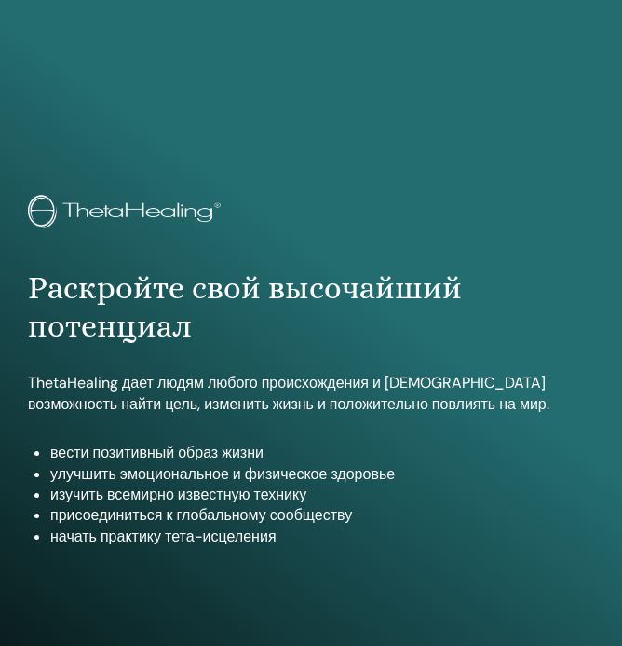
scroll to position [986, 0]
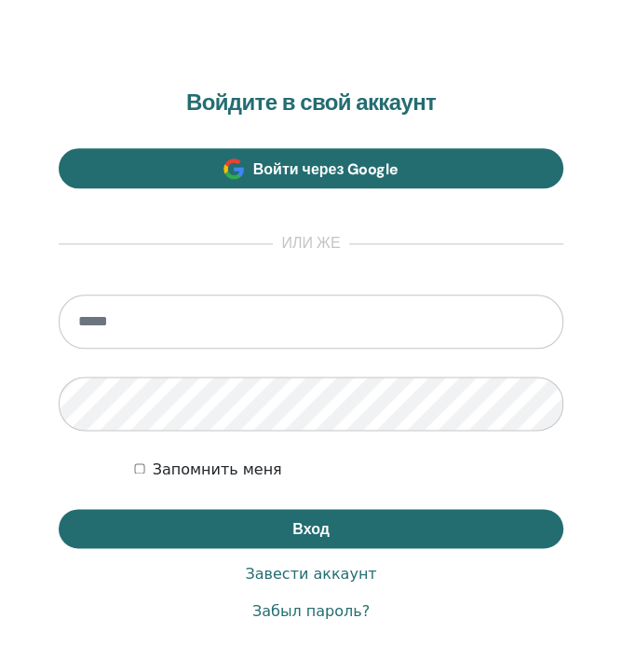
click at [302, 167] on span "Войти через Google" at bounding box center [326, 169] width 146 height 20
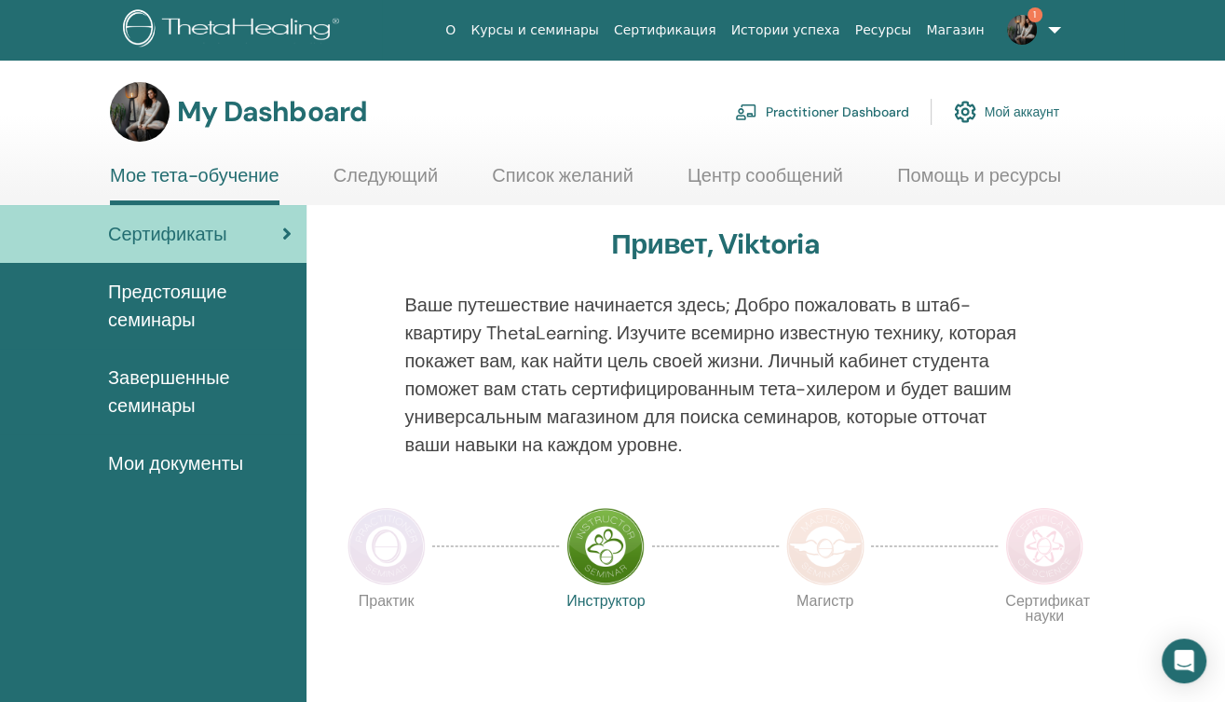
click at [187, 464] on span "Мои документы" at bounding box center [175, 463] width 135 height 28
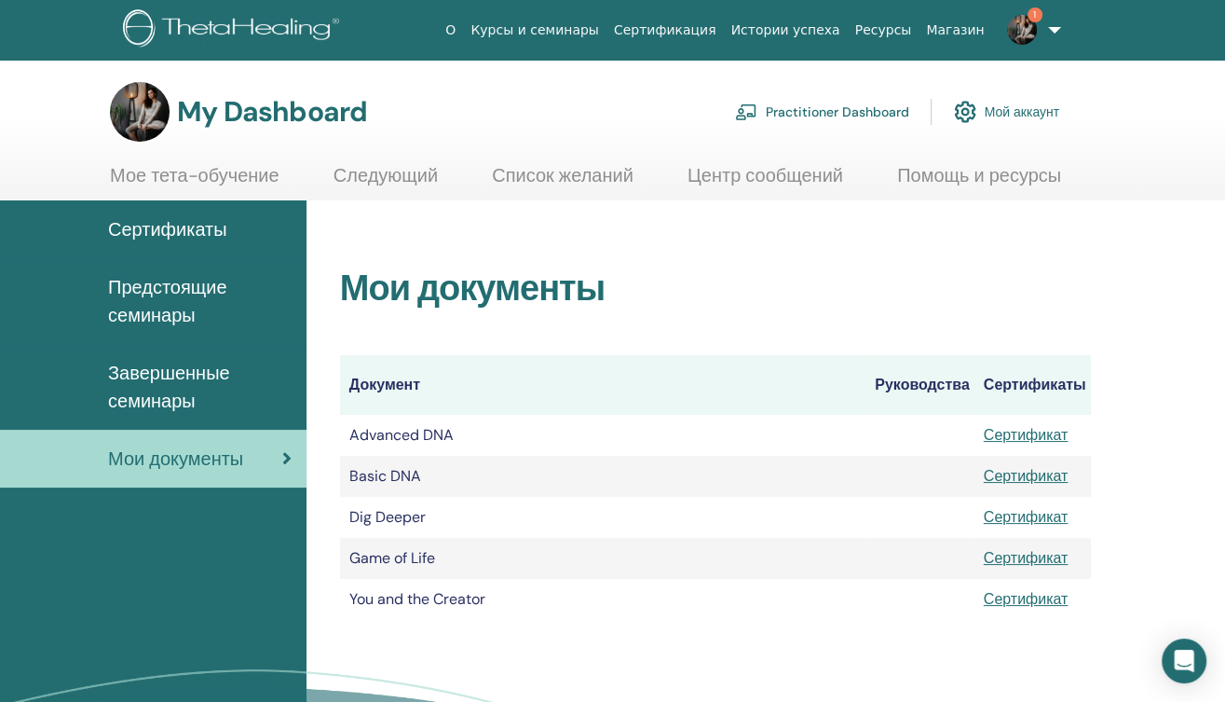
click at [997, 596] on link "Сертификат" at bounding box center [1026, 599] width 85 height 20
click at [1023, 28] on img at bounding box center [1022, 30] width 30 height 30
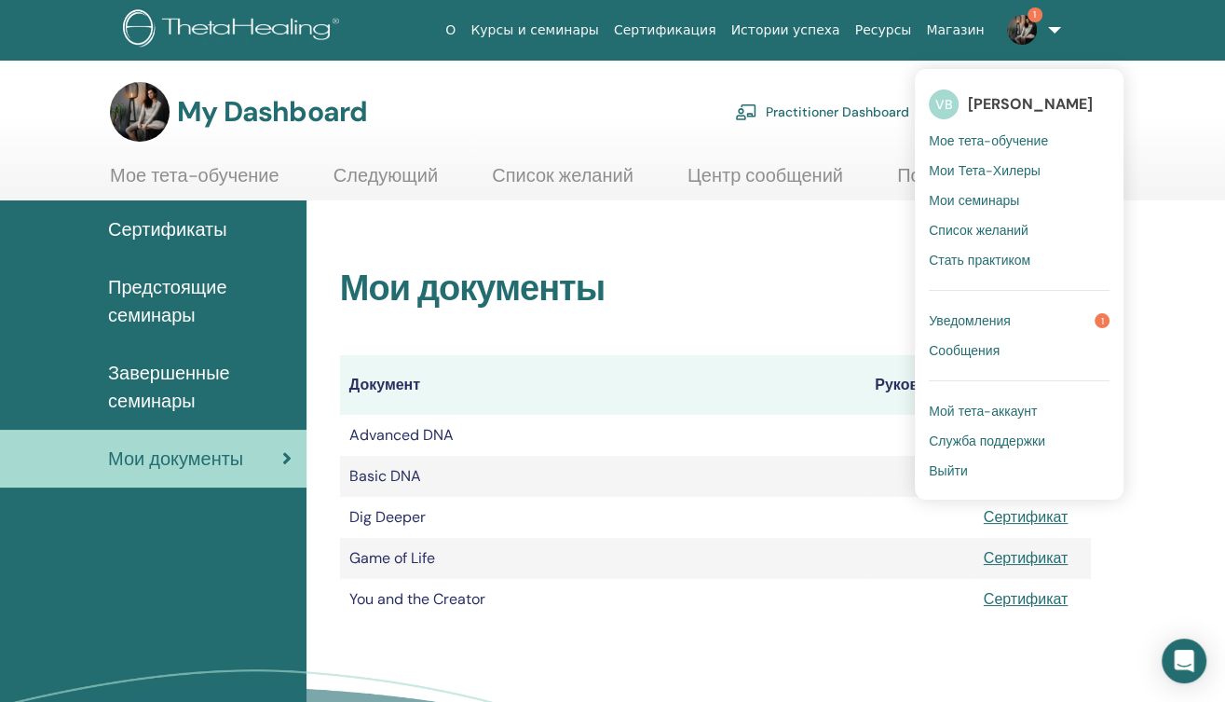
click at [962, 321] on span "Уведомления" at bounding box center [970, 320] width 82 height 17
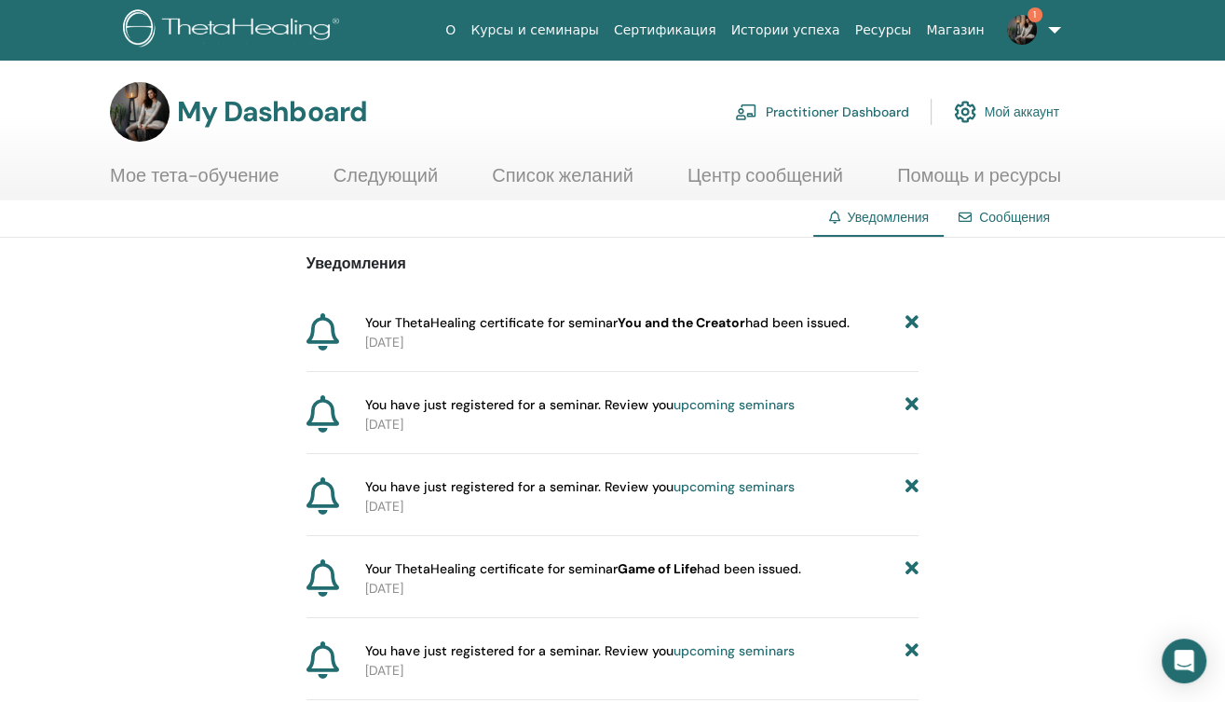
click at [389, 172] on link "Следующий" at bounding box center [386, 182] width 104 height 36
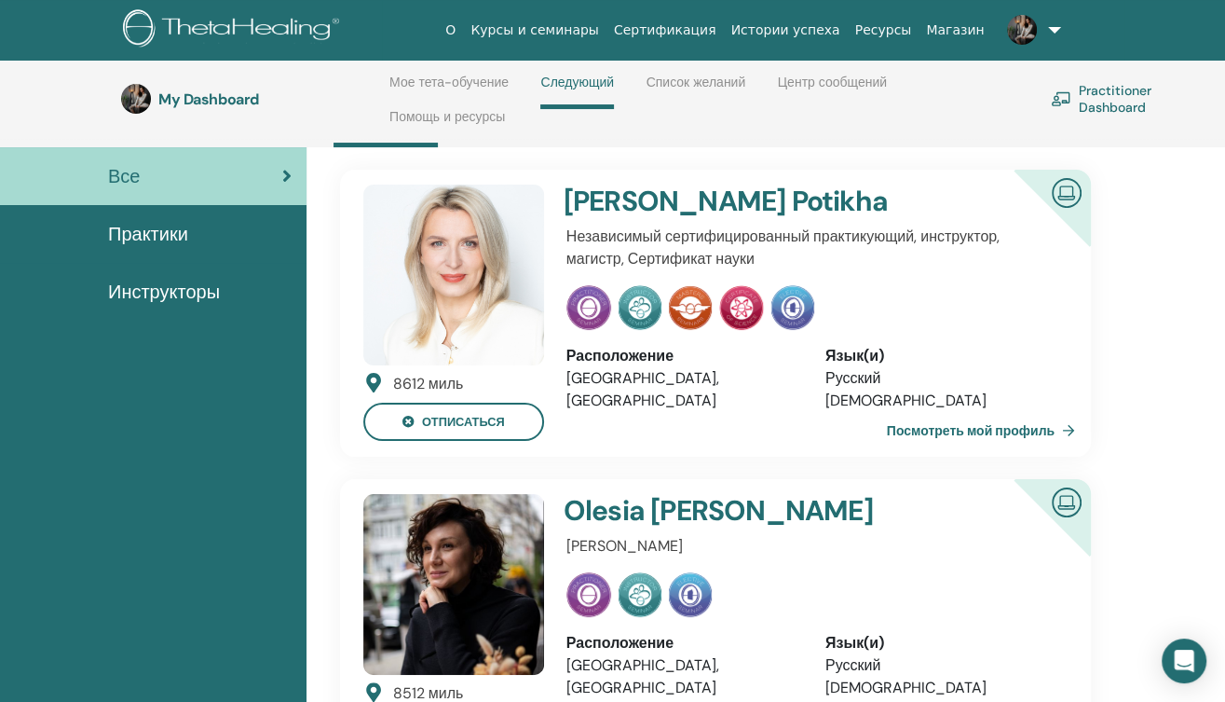
scroll to position [139, 0]
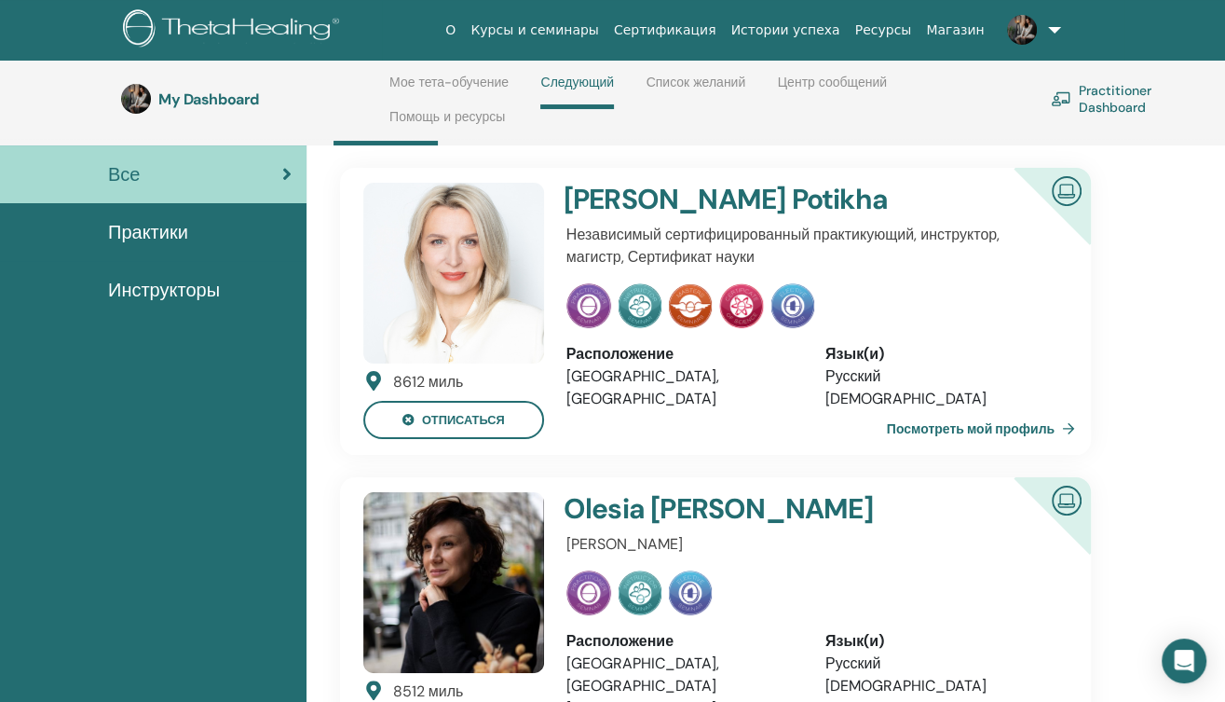
click at [686, 585] on img at bounding box center [690, 592] width 43 height 45
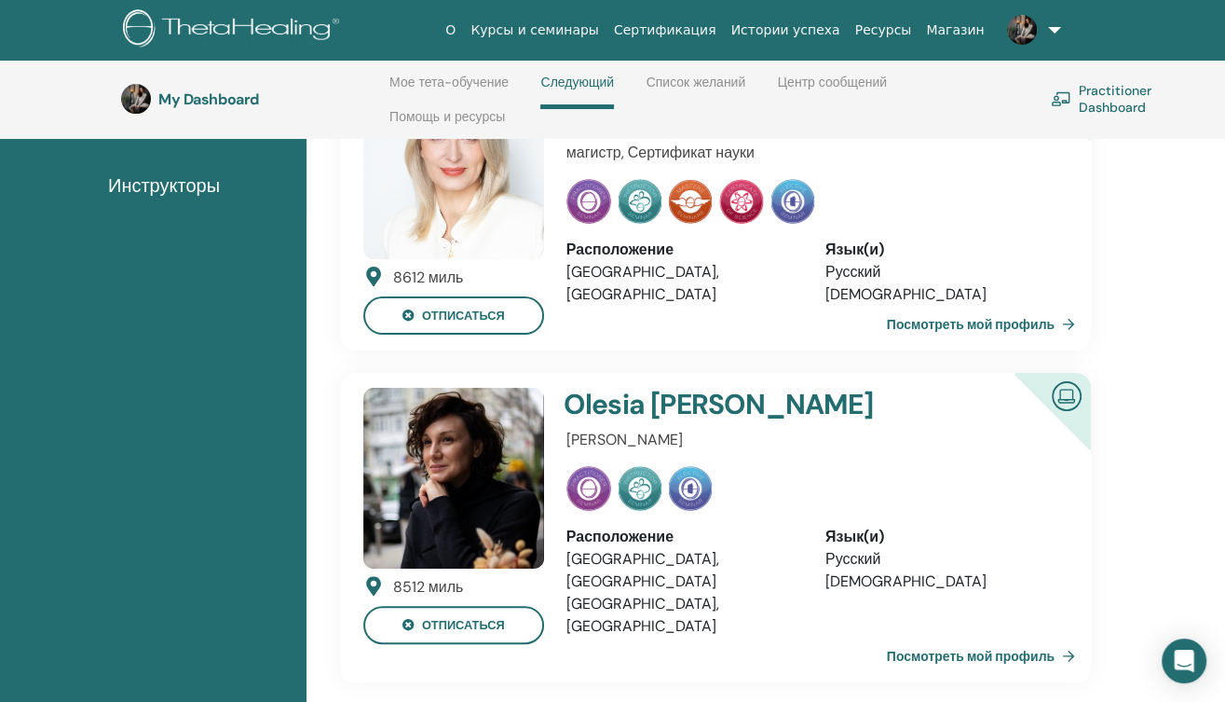
scroll to position [246, 0]
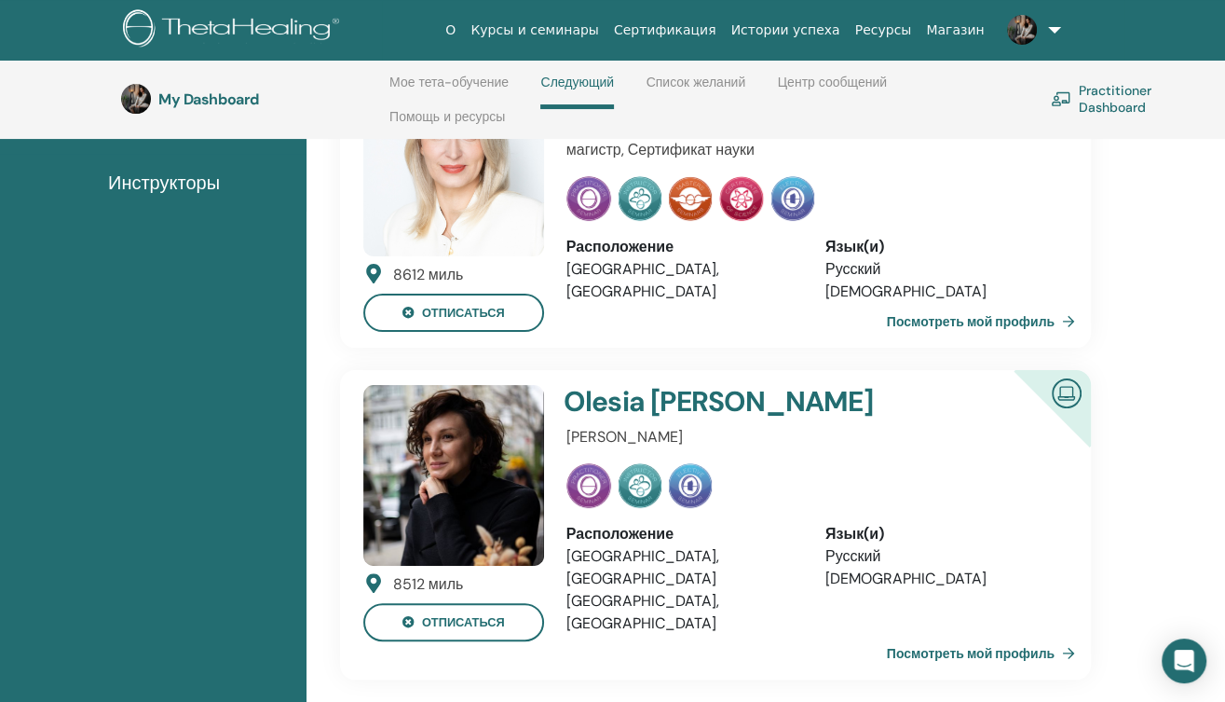
click at [694, 484] on img at bounding box center [690, 485] width 43 height 45
click at [786, 204] on img at bounding box center [792, 198] width 43 height 45
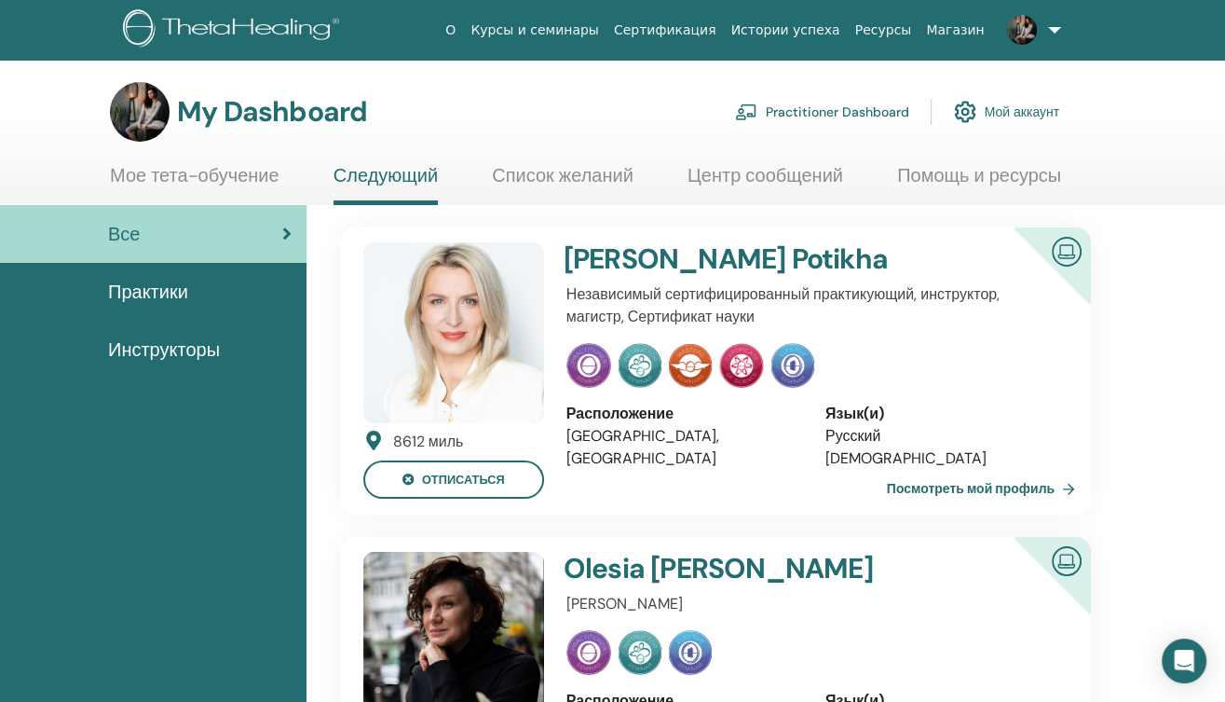
scroll to position [0, 0]
click at [547, 173] on link "Список желаний" at bounding box center [563, 182] width 142 height 36
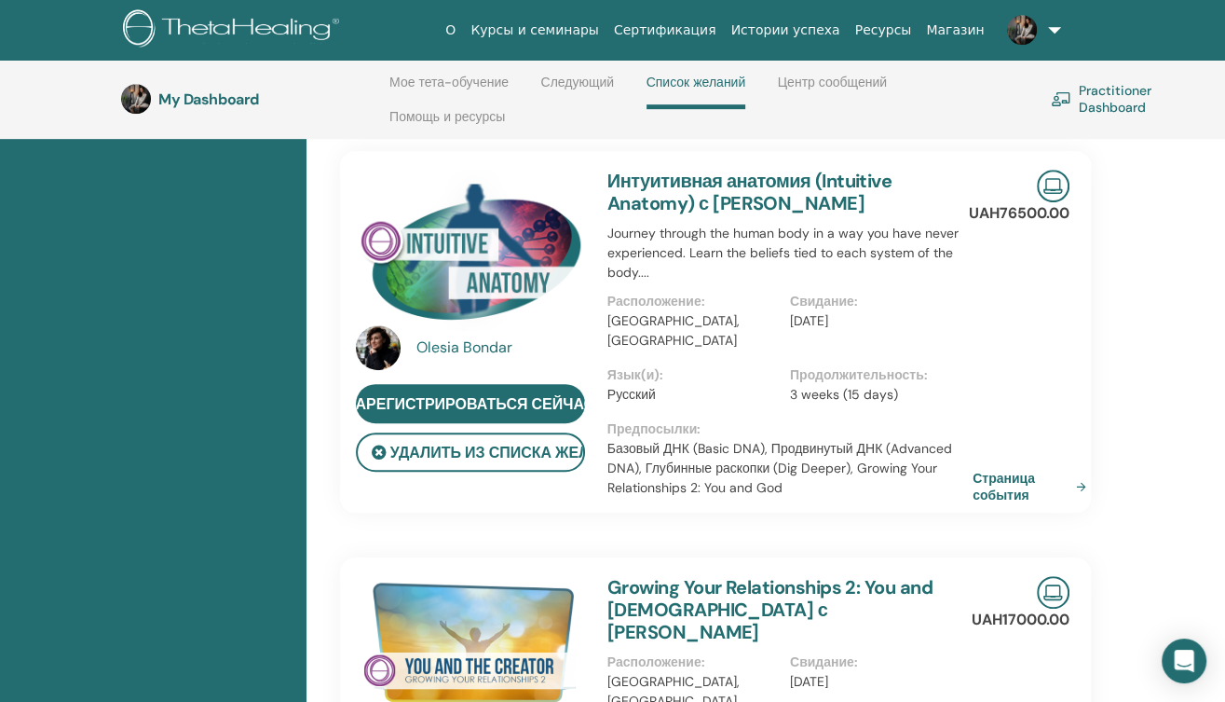
scroll to position [815, 0]
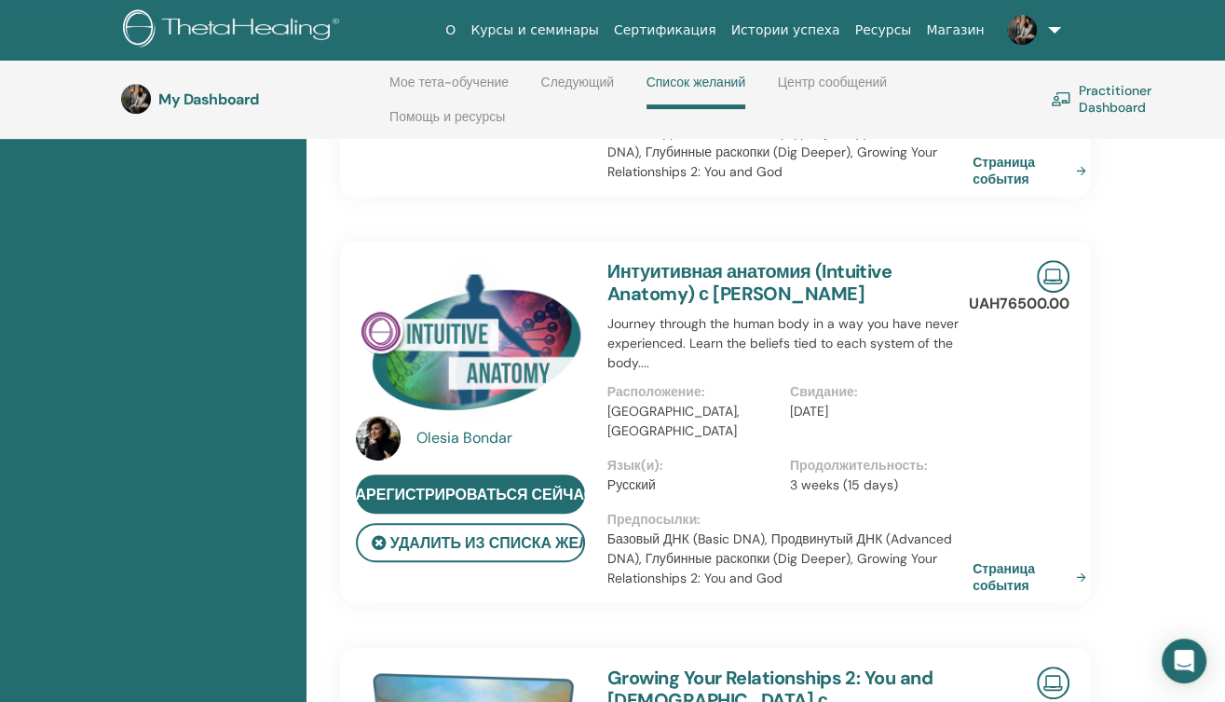
click at [494, 331] on img at bounding box center [470, 340] width 229 height 161
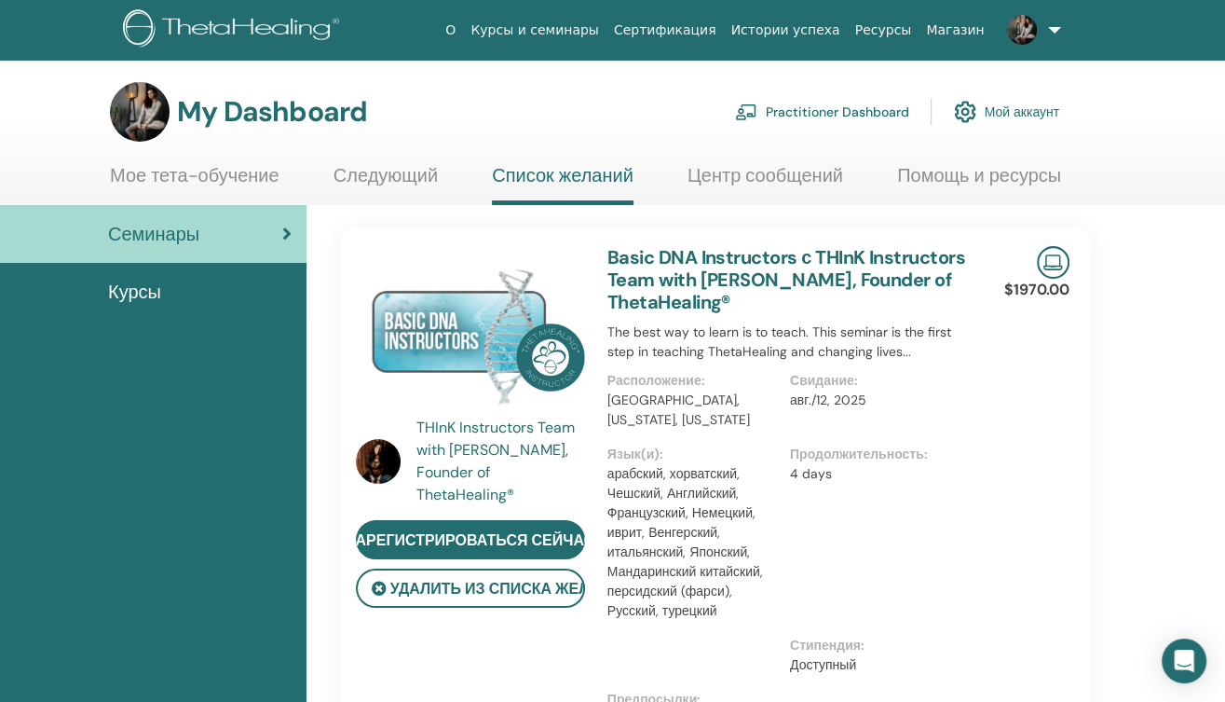
click at [384, 170] on link "Следующий" at bounding box center [386, 182] width 104 height 36
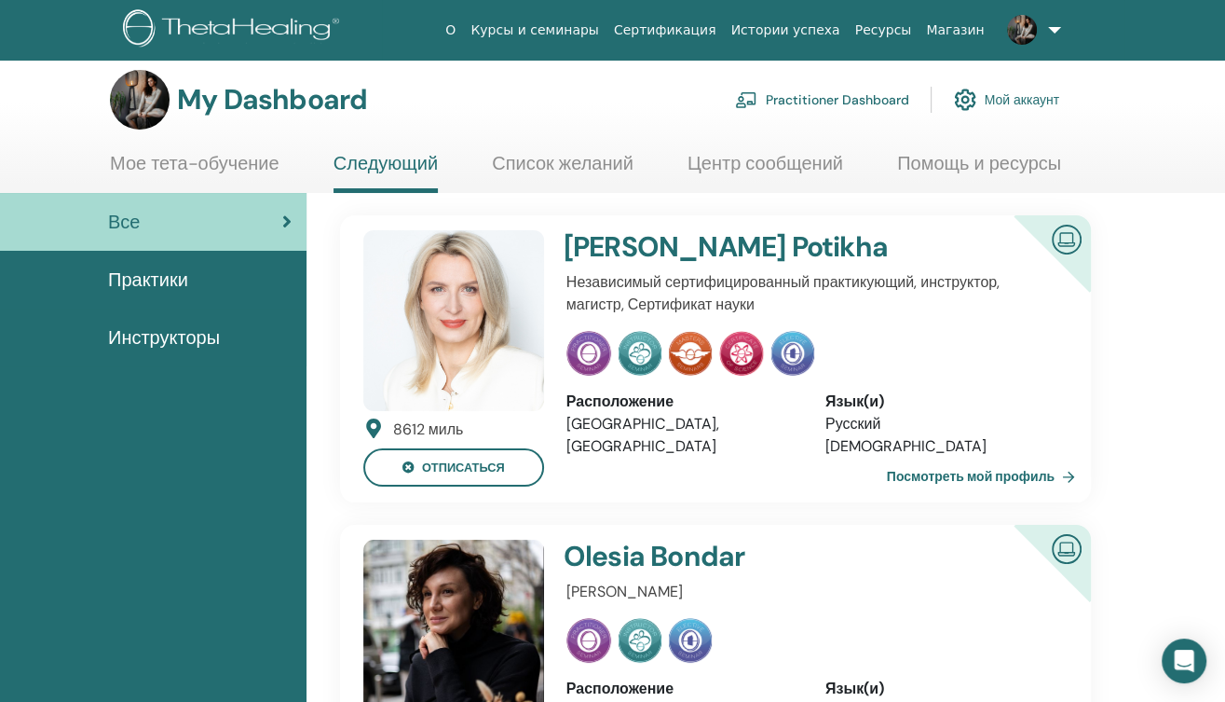
scroll to position [7, 0]
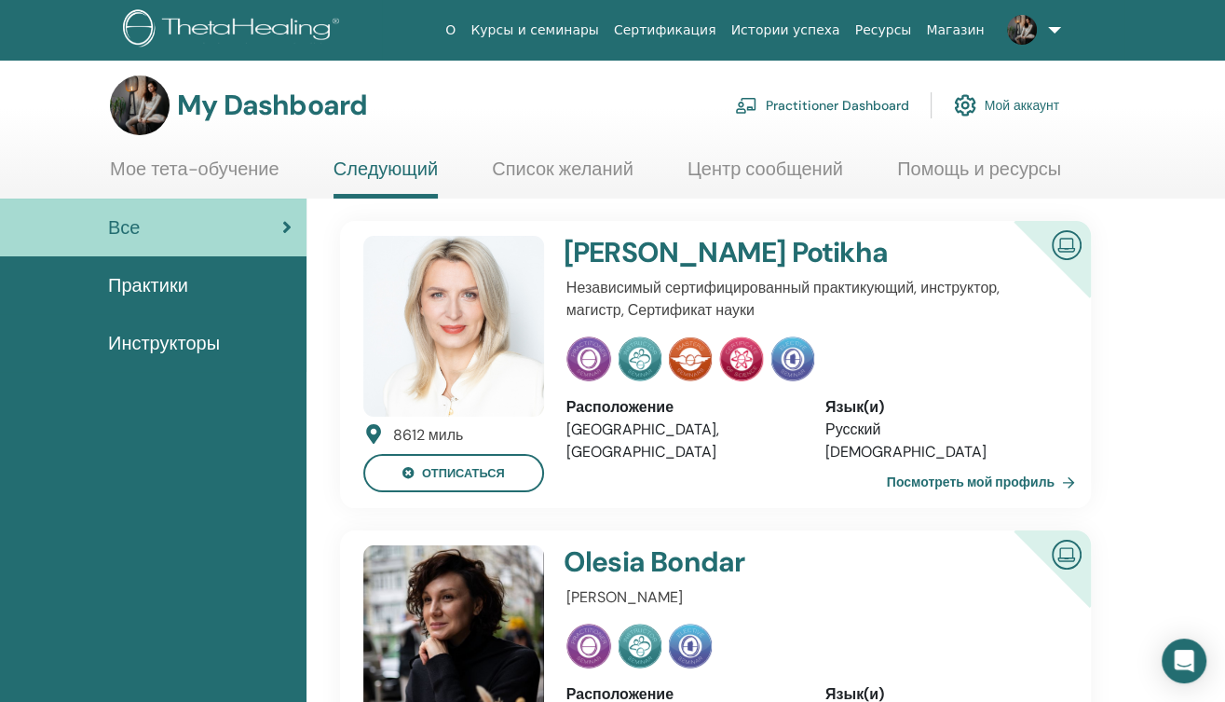
click at [184, 182] on link "Мое тета-обучение" at bounding box center [195, 175] width 170 height 36
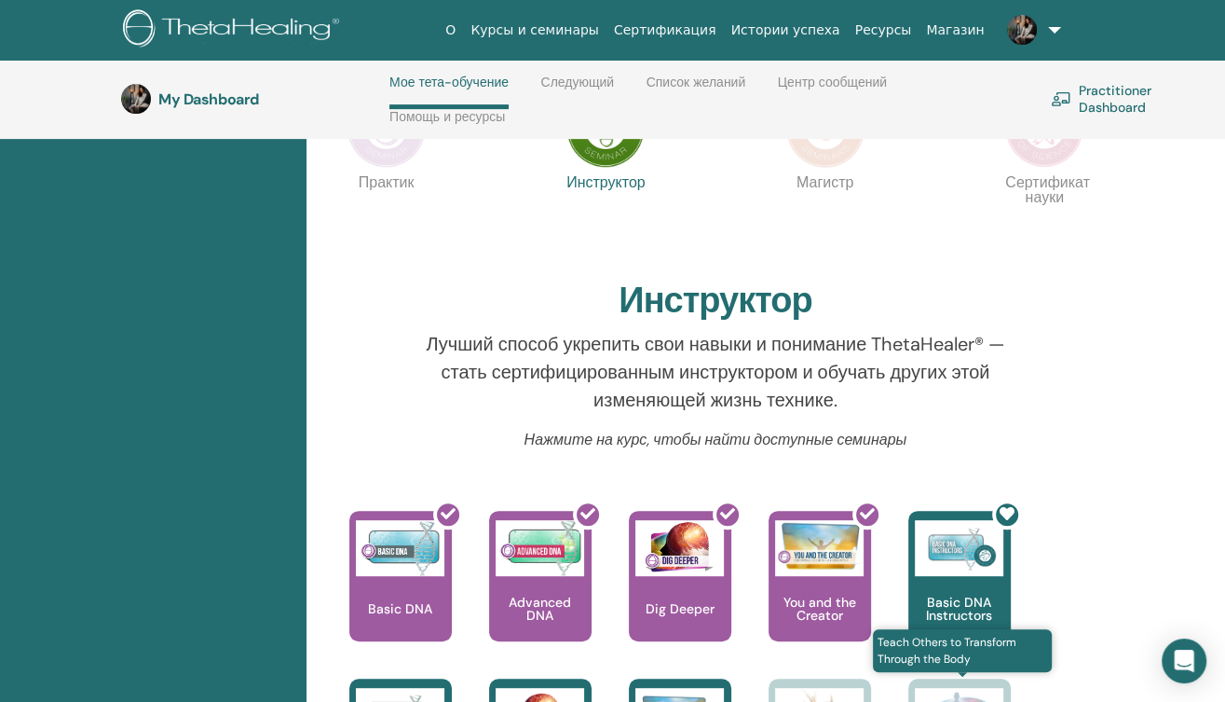
scroll to position [441, 0]
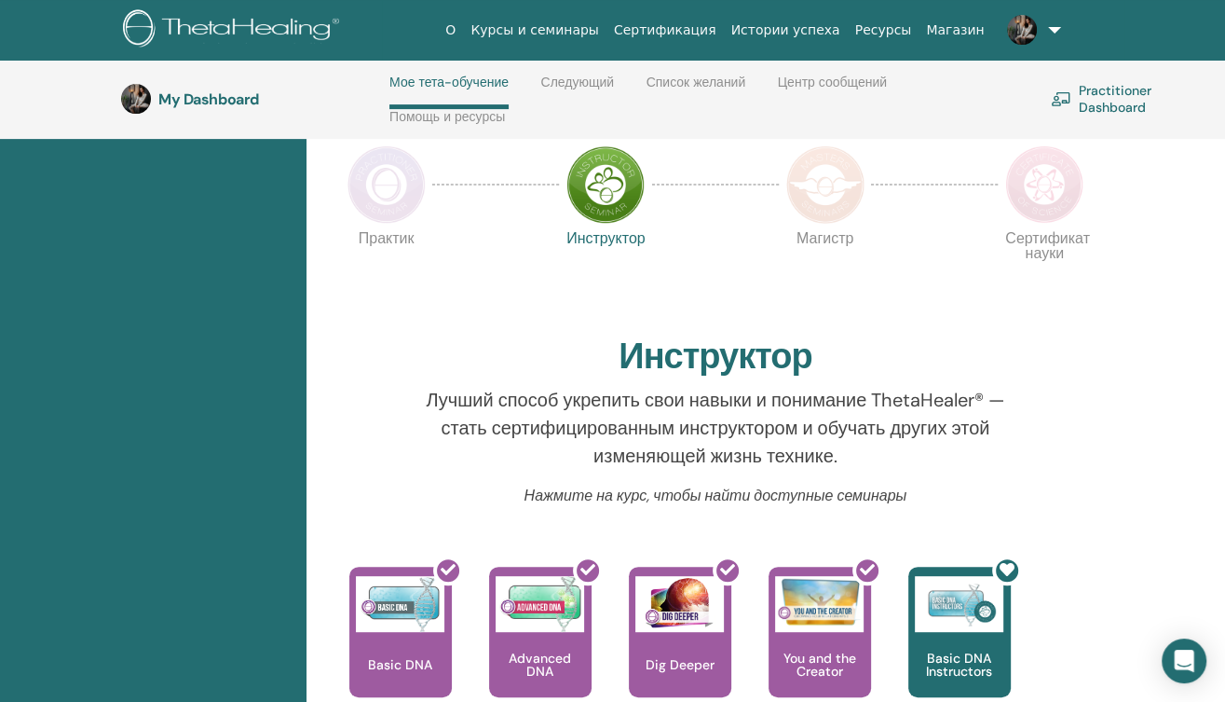
click at [694, 75] on link "Список желаний" at bounding box center [697, 90] width 100 height 30
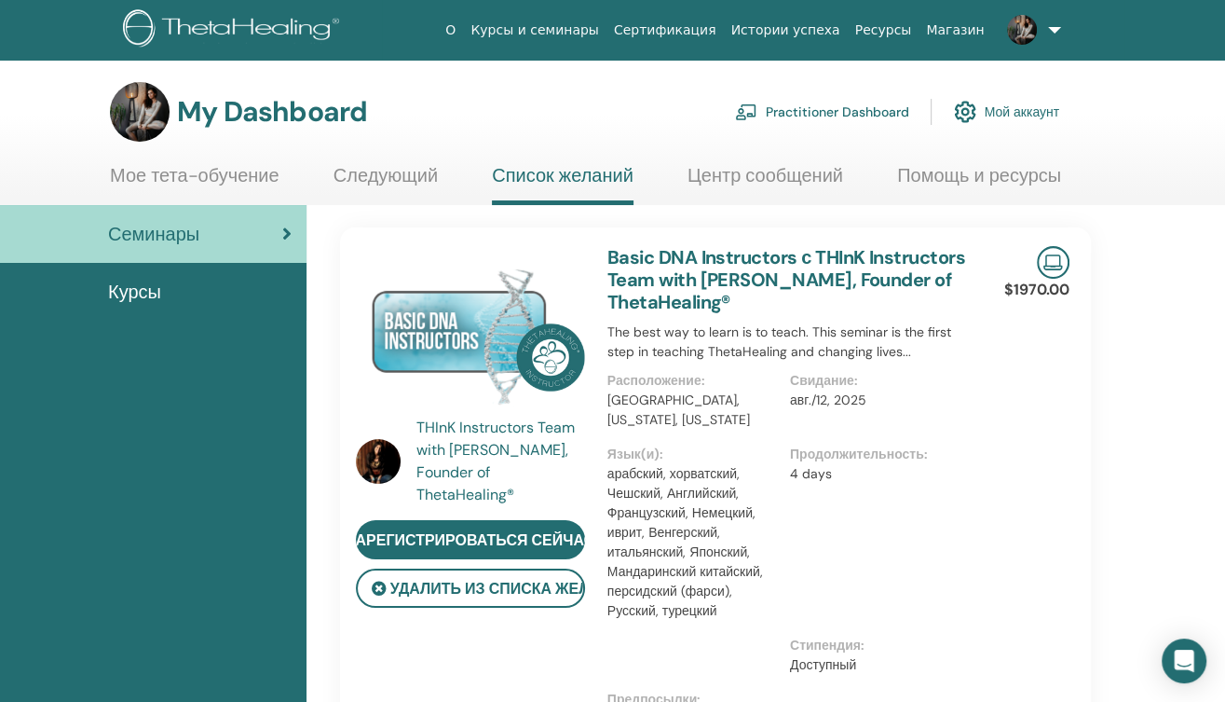
click at [273, 177] on link "Мое тета-обучение" at bounding box center [195, 182] width 170 height 36
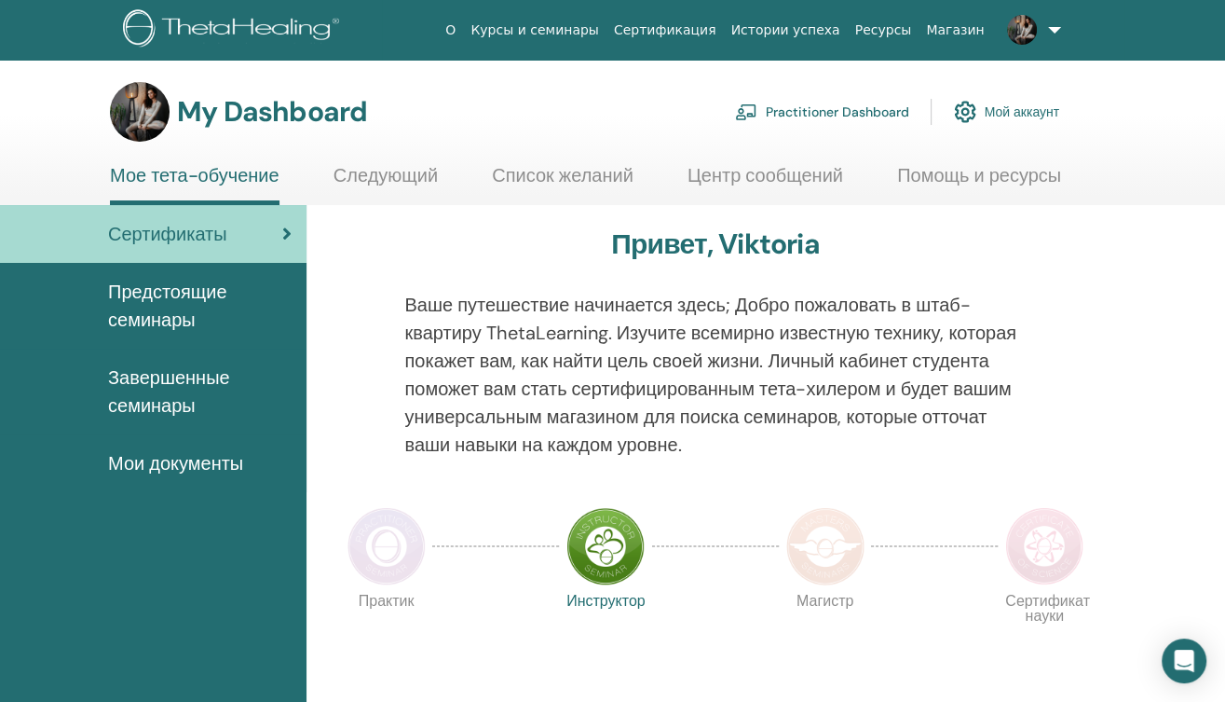
click at [156, 298] on span "Предстоящие семинары" at bounding box center [200, 306] width 184 height 56
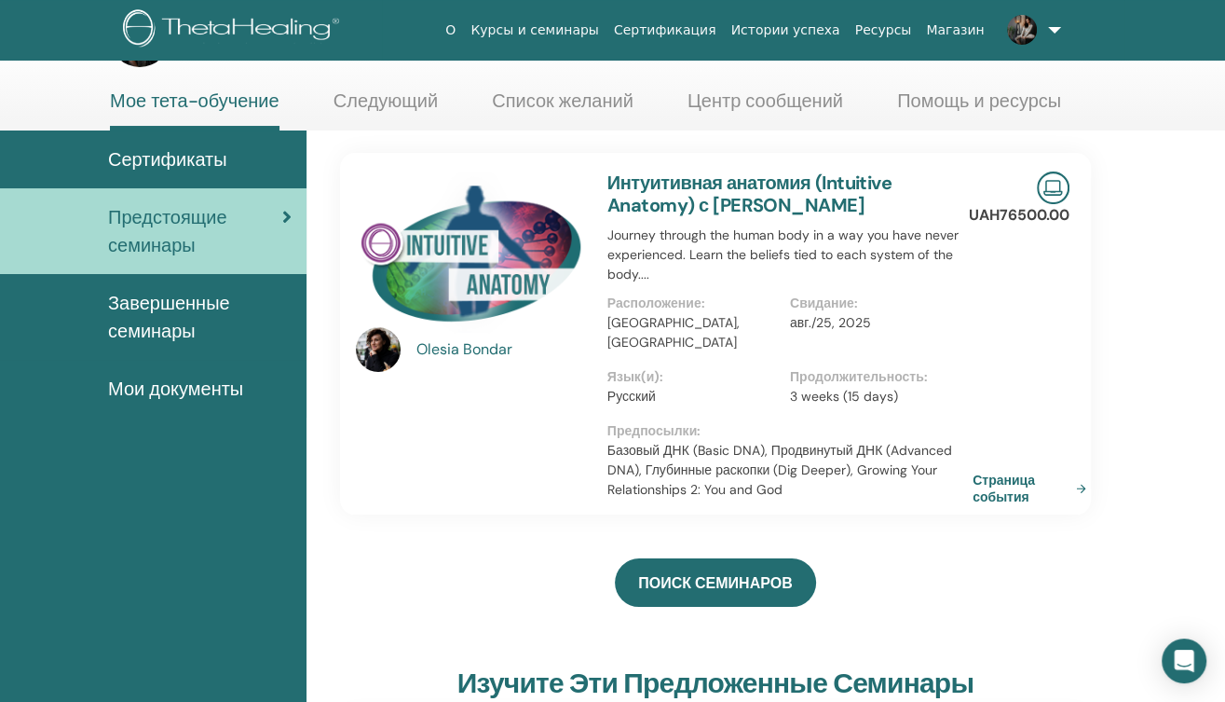
scroll to position [76, 0]
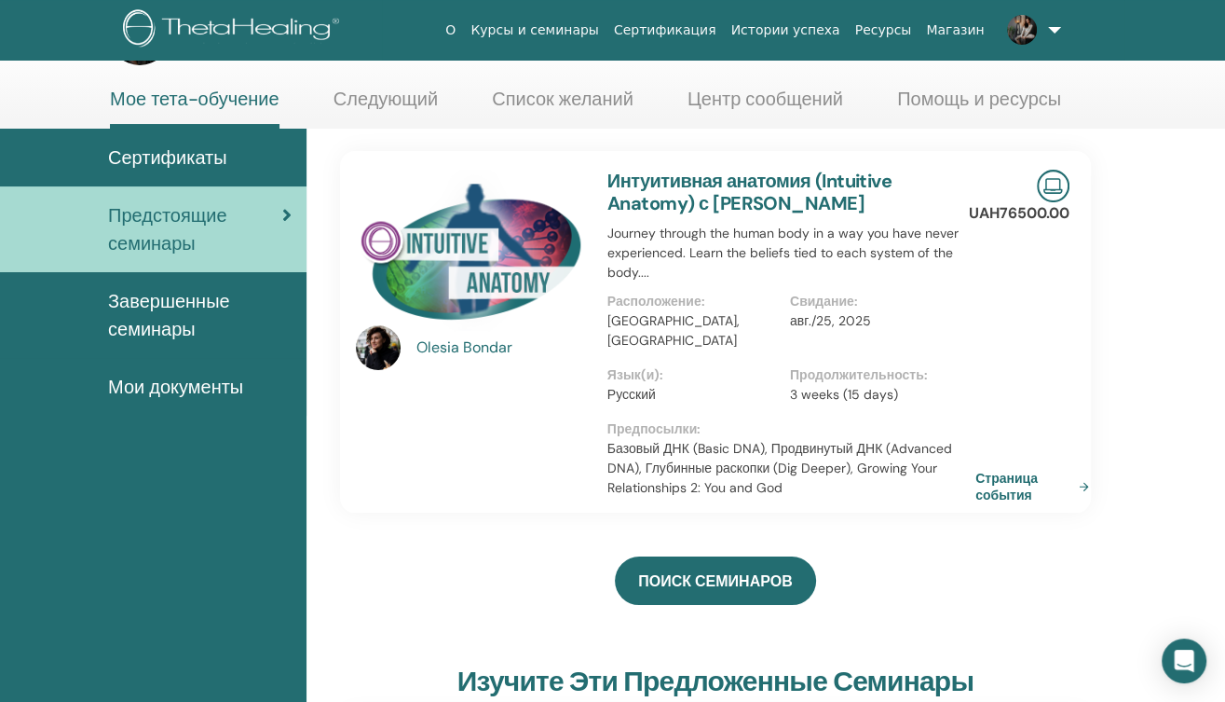
click at [991, 470] on link "Страница события" at bounding box center [1036, 487] width 121 height 34
click at [143, 389] on span "Мои документы" at bounding box center [175, 387] width 135 height 28
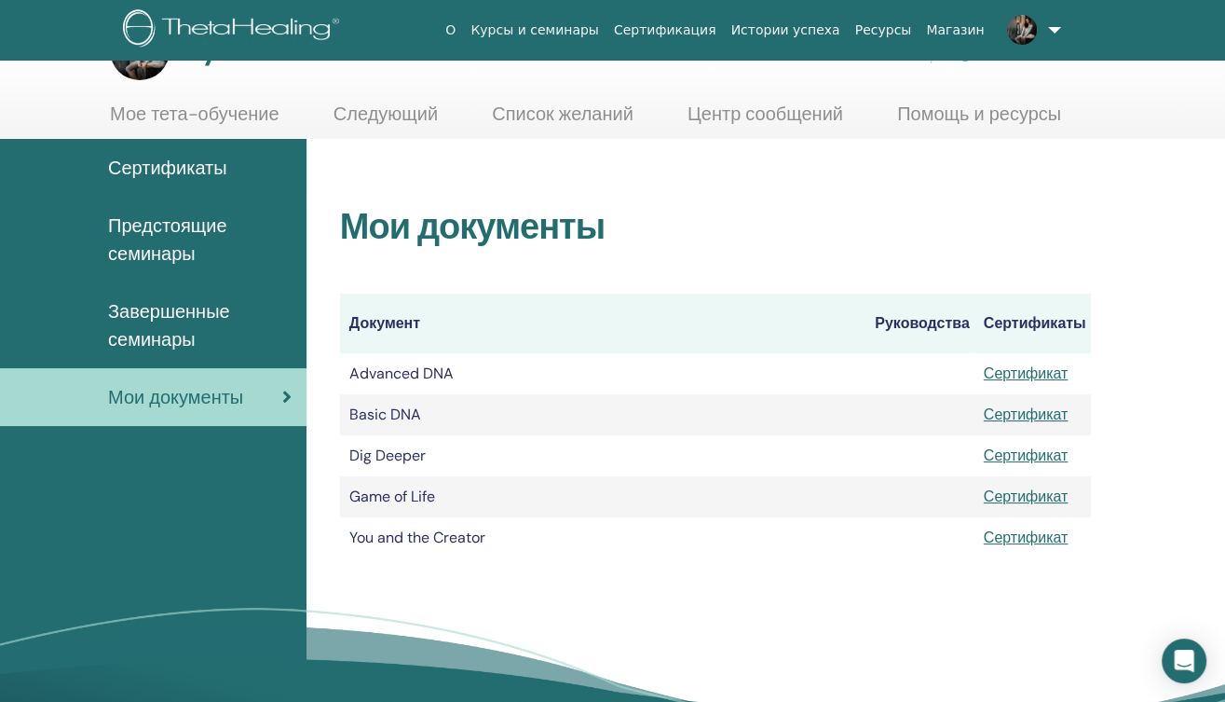
scroll to position [75, 0]
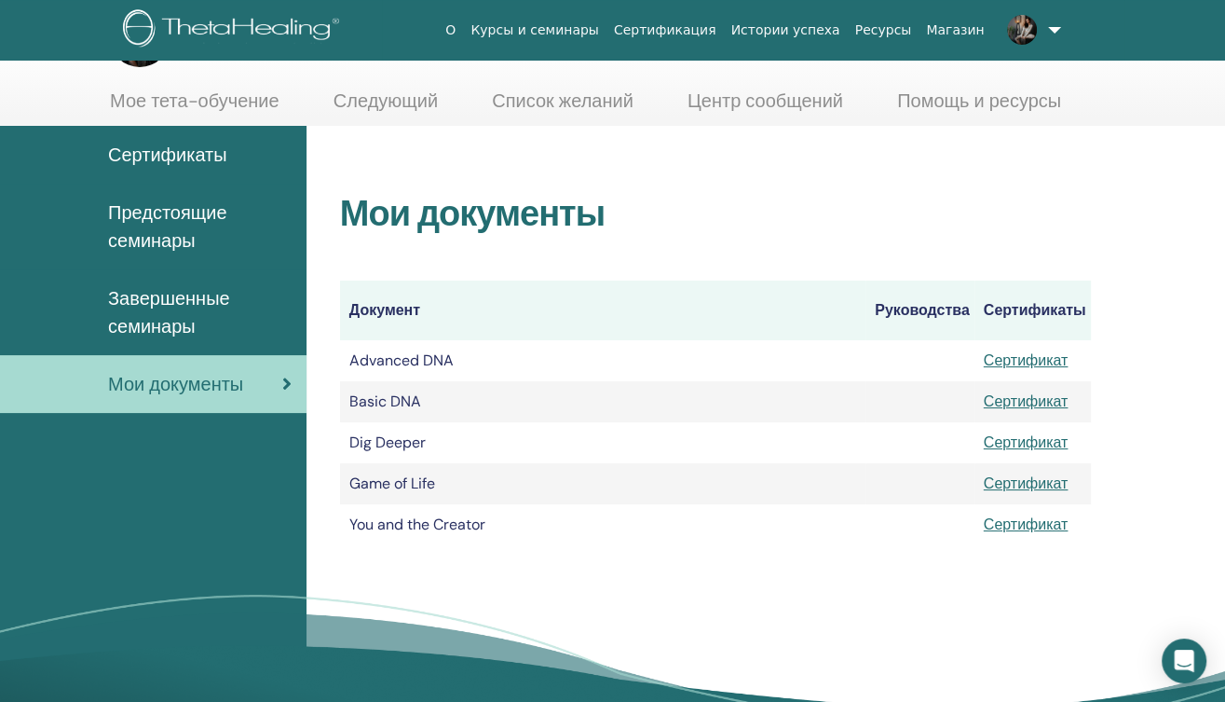
click at [1000, 517] on link "Сертификат" at bounding box center [1026, 524] width 85 height 20
click at [140, 210] on span "Предстоящие семинары" at bounding box center [200, 226] width 184 height 56
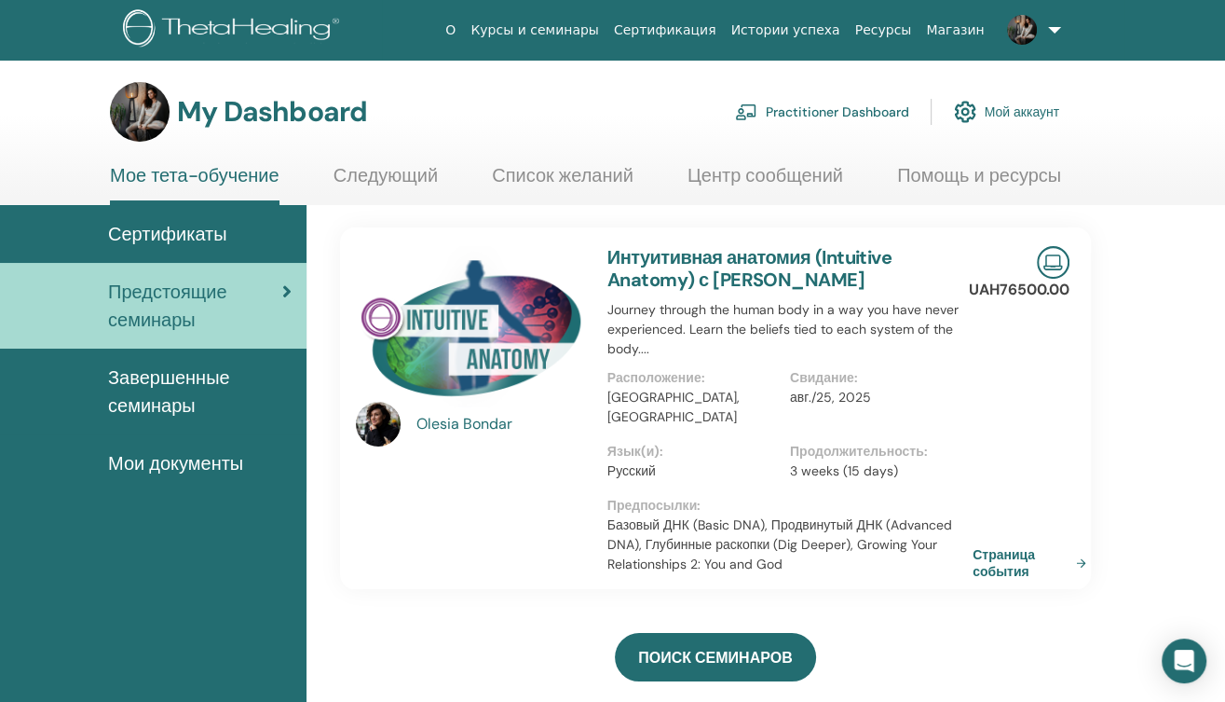
click at [130, 375] on span "Завершенные семинары" at bounding box center [200, 391] width 184 height 56
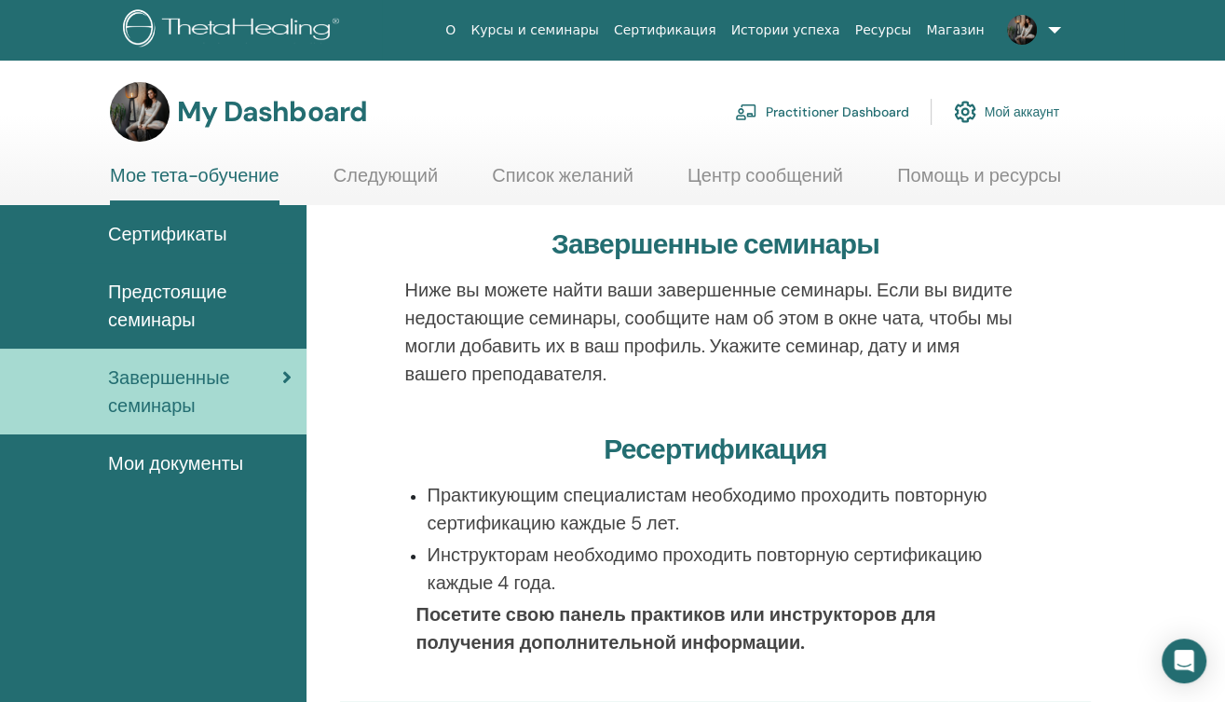
click at [143, 457] on span "Мои документы" at bounding box center [175, 463] width 135 height 28
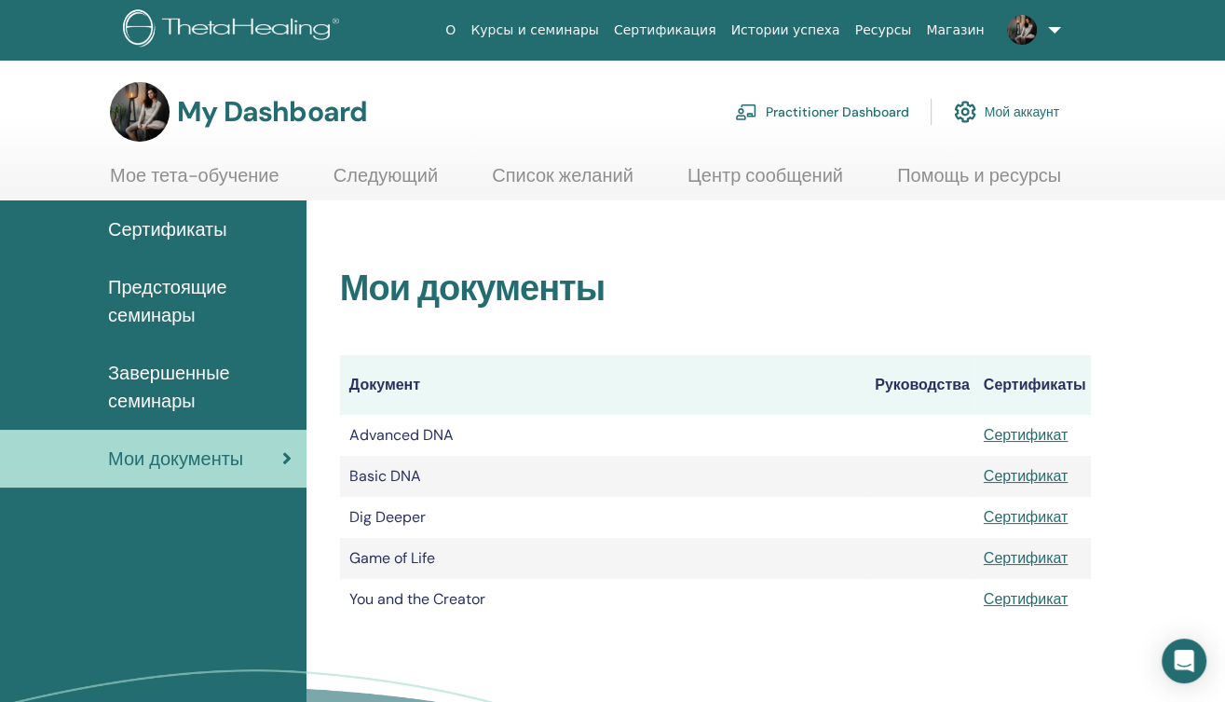
click at [173, 227] on span "Сертификаты" at bounding box center [167, 229] width 119 height 28
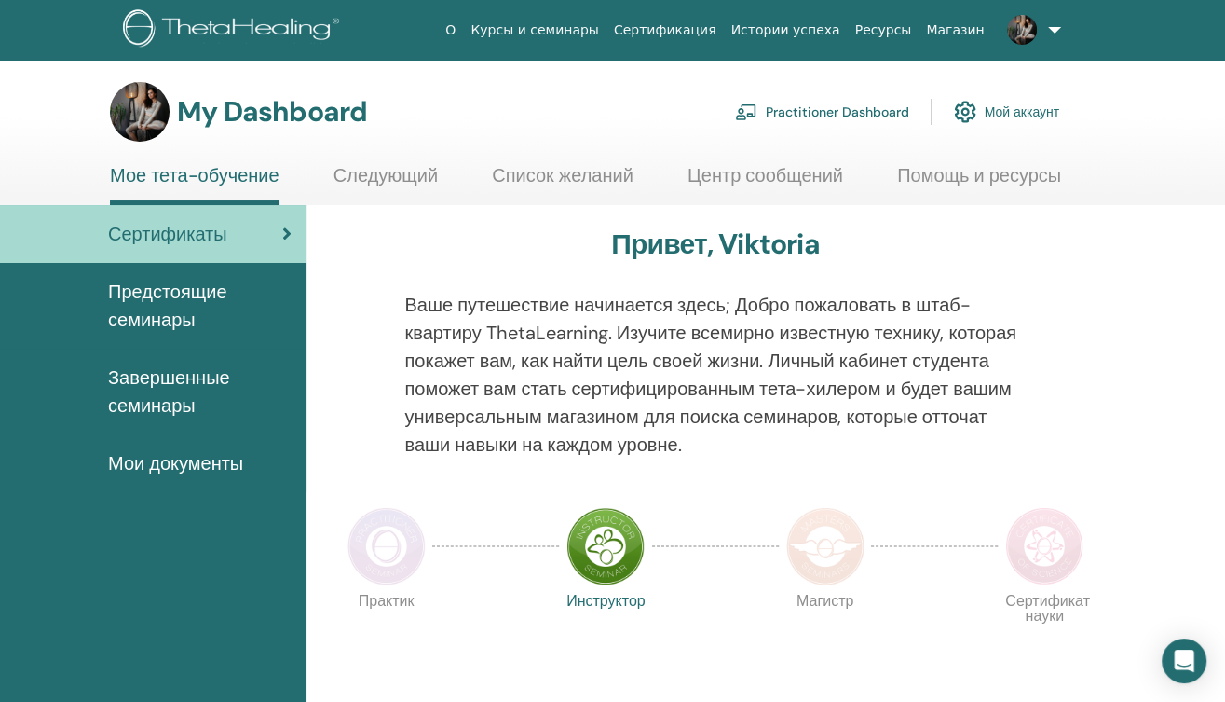
click at [211, 175] on link "Мое тета-обучение" at bounding box center [195, 184] width 170 height 41
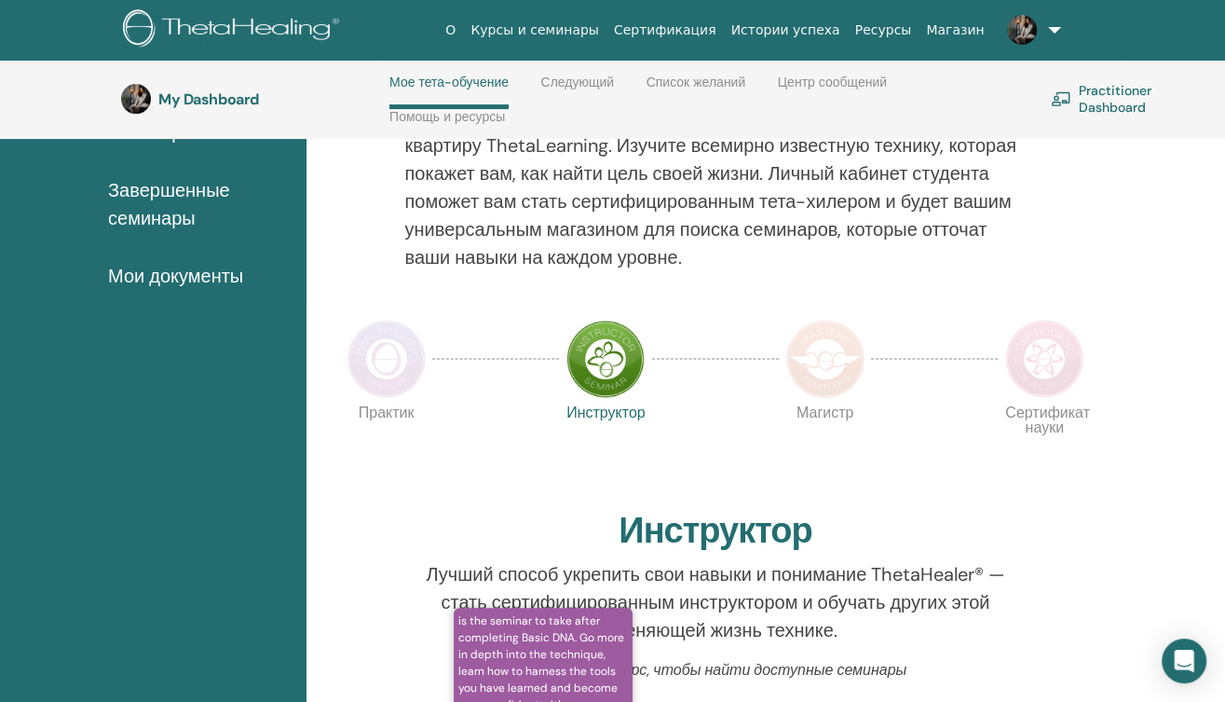
scroll to position [93, 0]
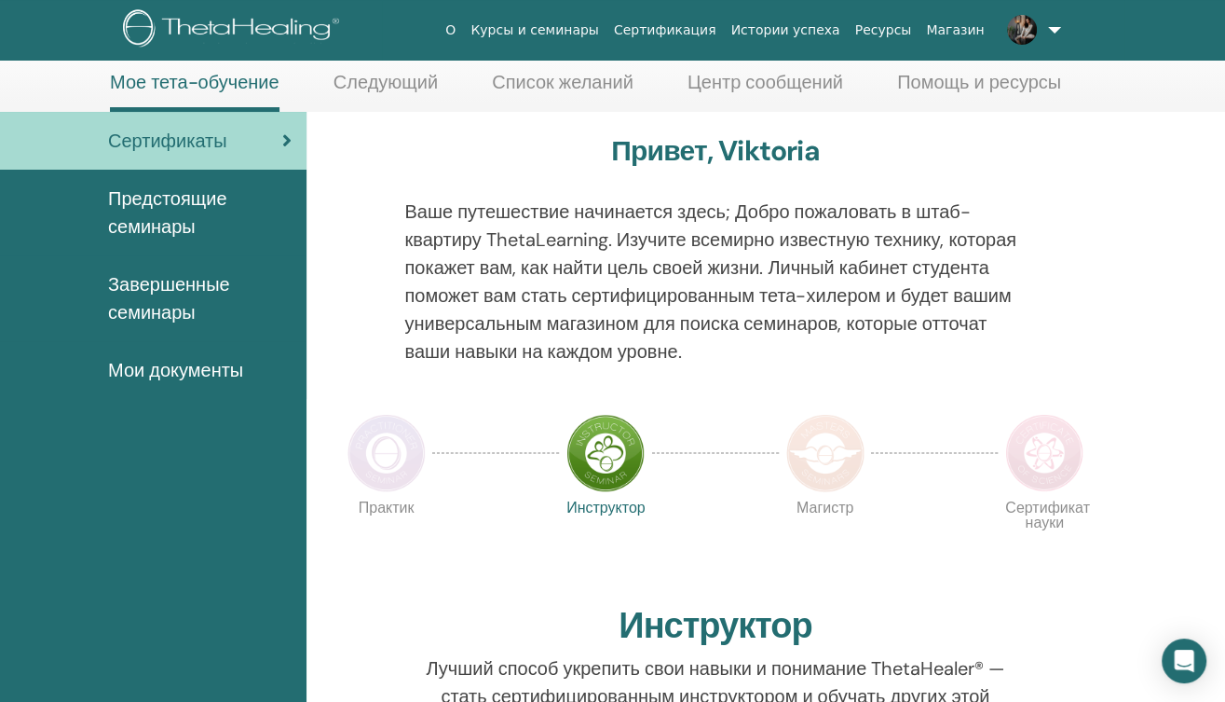
click at [373, 457] on img at bounding box center [387, 453] width 78 height 78
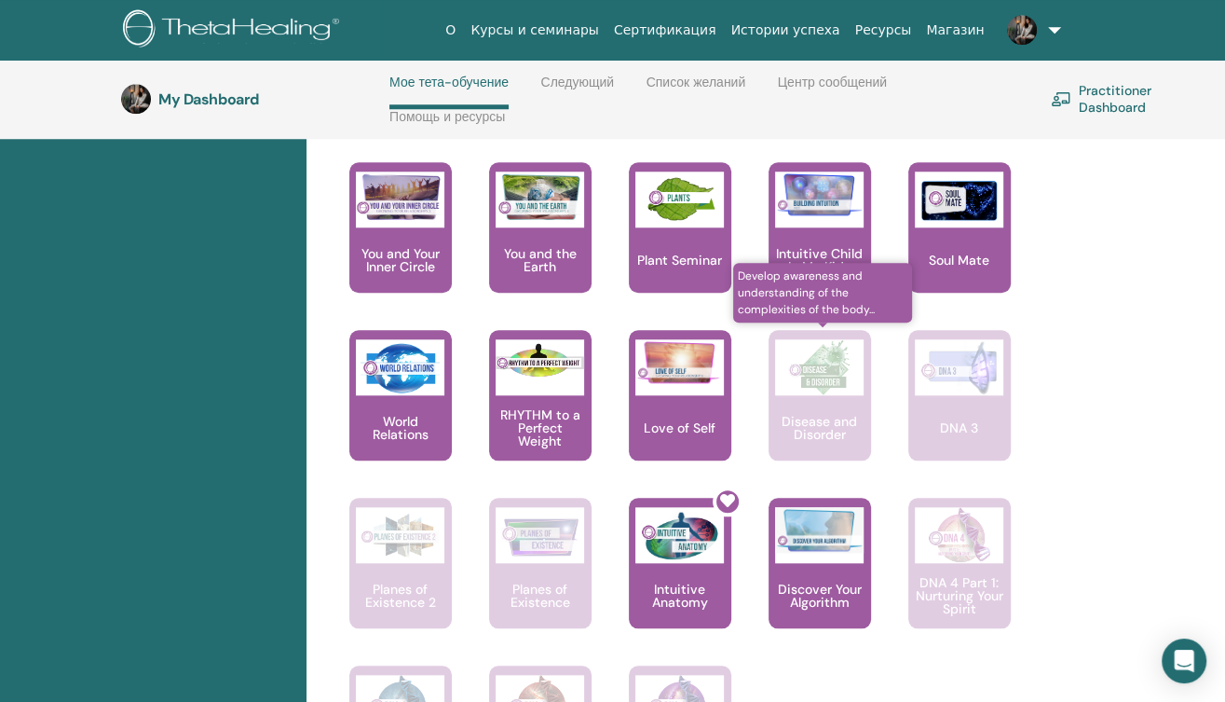
scroll to position [1314, 0]
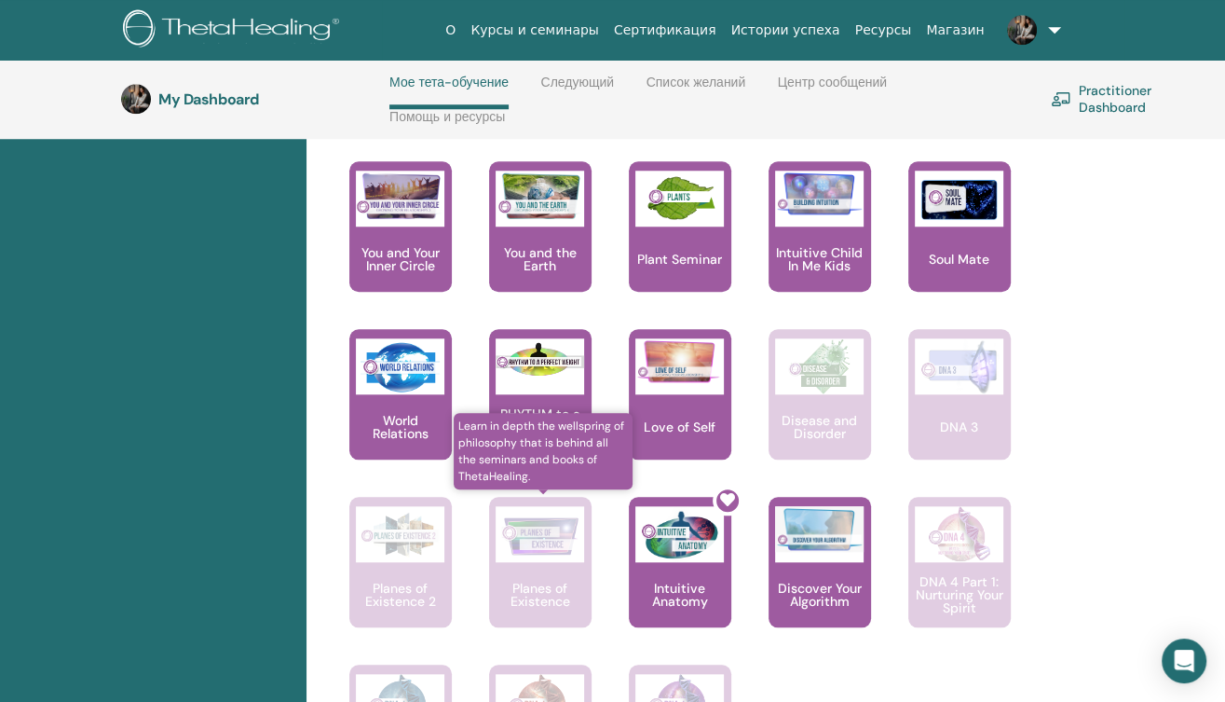
click at [529, 583] on p "Planes of Existence" at bounding box center [540, 594] width 102 height 26
